Goal: Information Seeking & Learning: Understand process/instructions

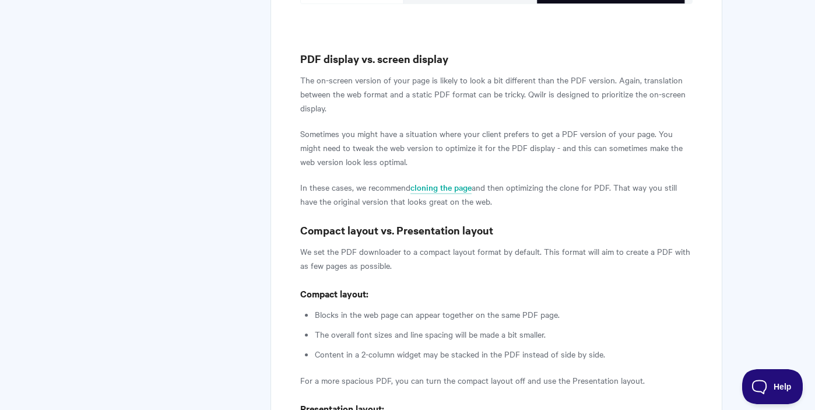
scroll to position [1321, 0]
click at [455, 181] on link "cloning the page" at bounding box center [440, 187] width 61 height 13
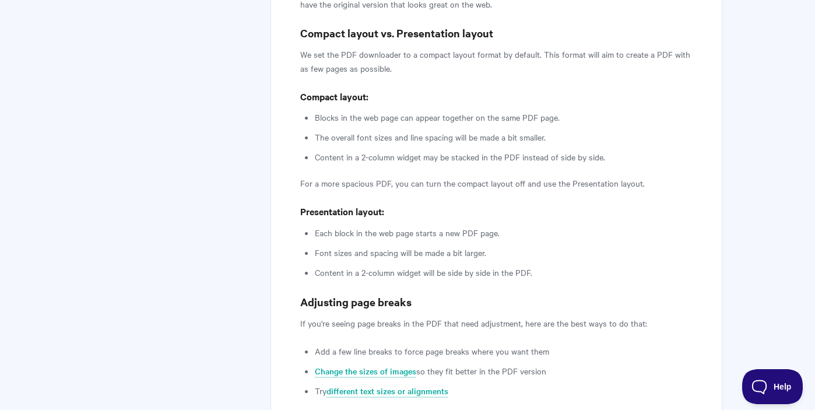
scroll to position [1517, 0]
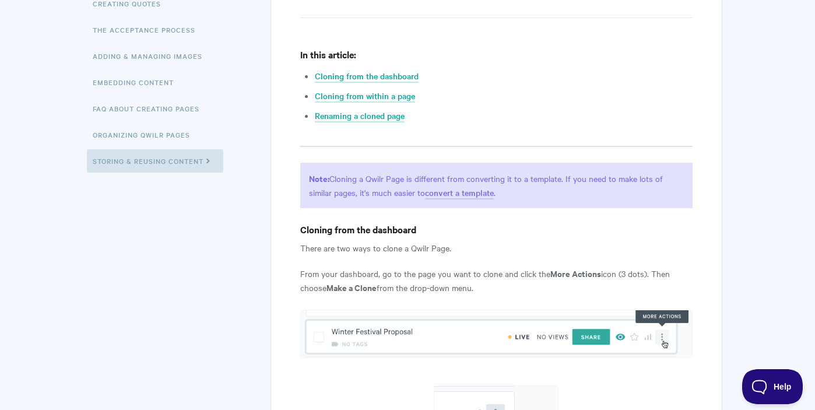
scroll to position [292, 0]
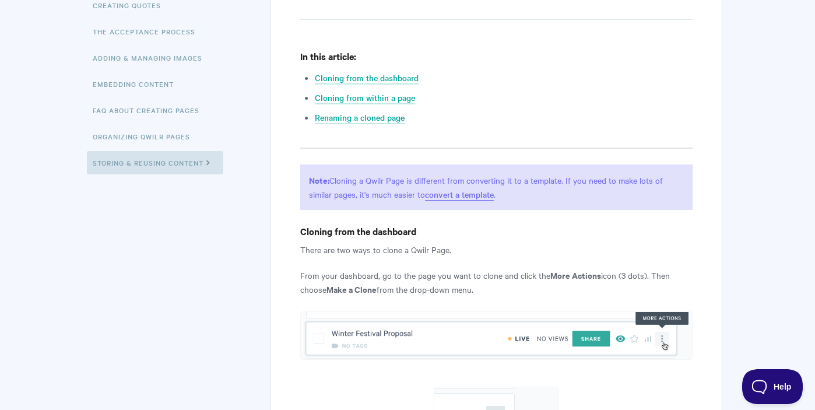
click at [478, 196] on link "convert a template" at bounding box center [459, 194] width 69 height 13
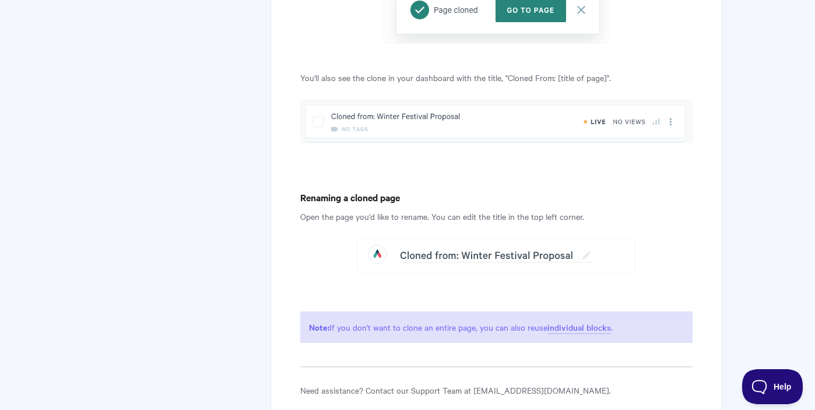
scroll to position [1649, 0]
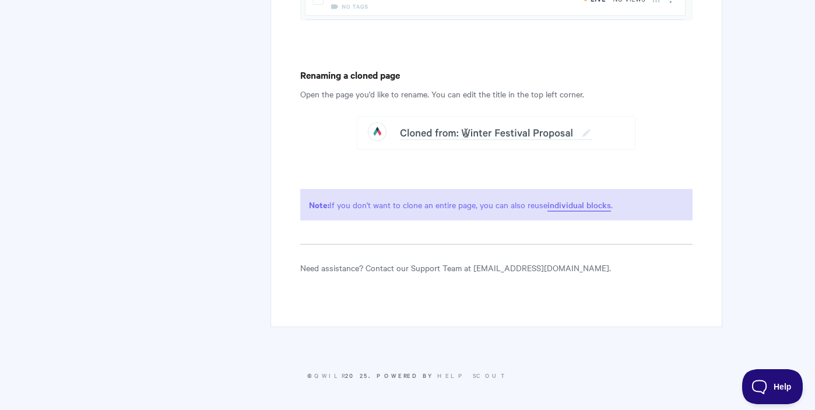
click at [564, 206] on link "individual blocks" at bounding box center [579, 205] width 64 height 13
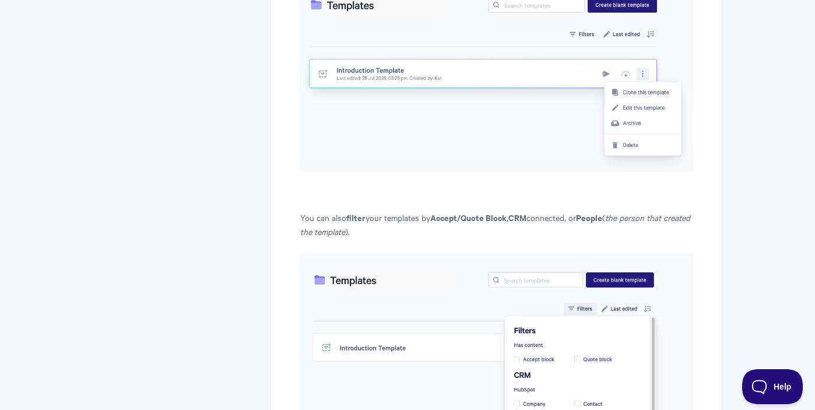
scroll to position [1756, 0]
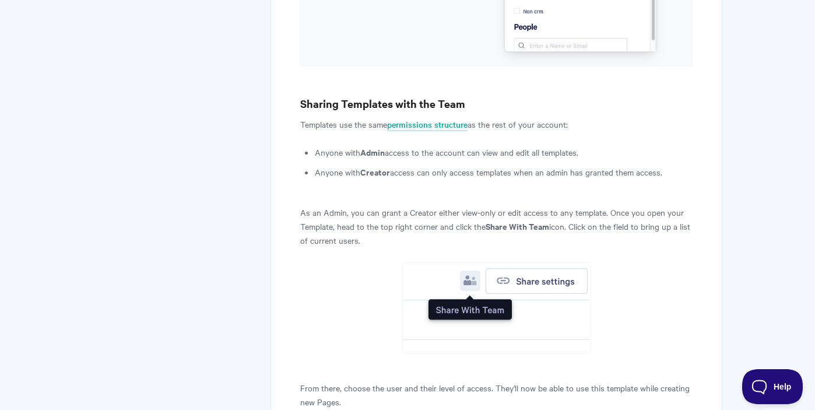
scroll to position [2210, 0]
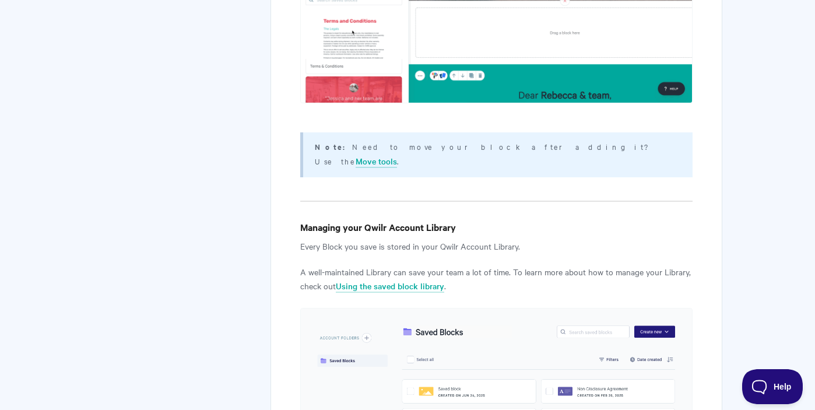
scroll to position [2092, 0]
